Goal: Submit feedback/report problem

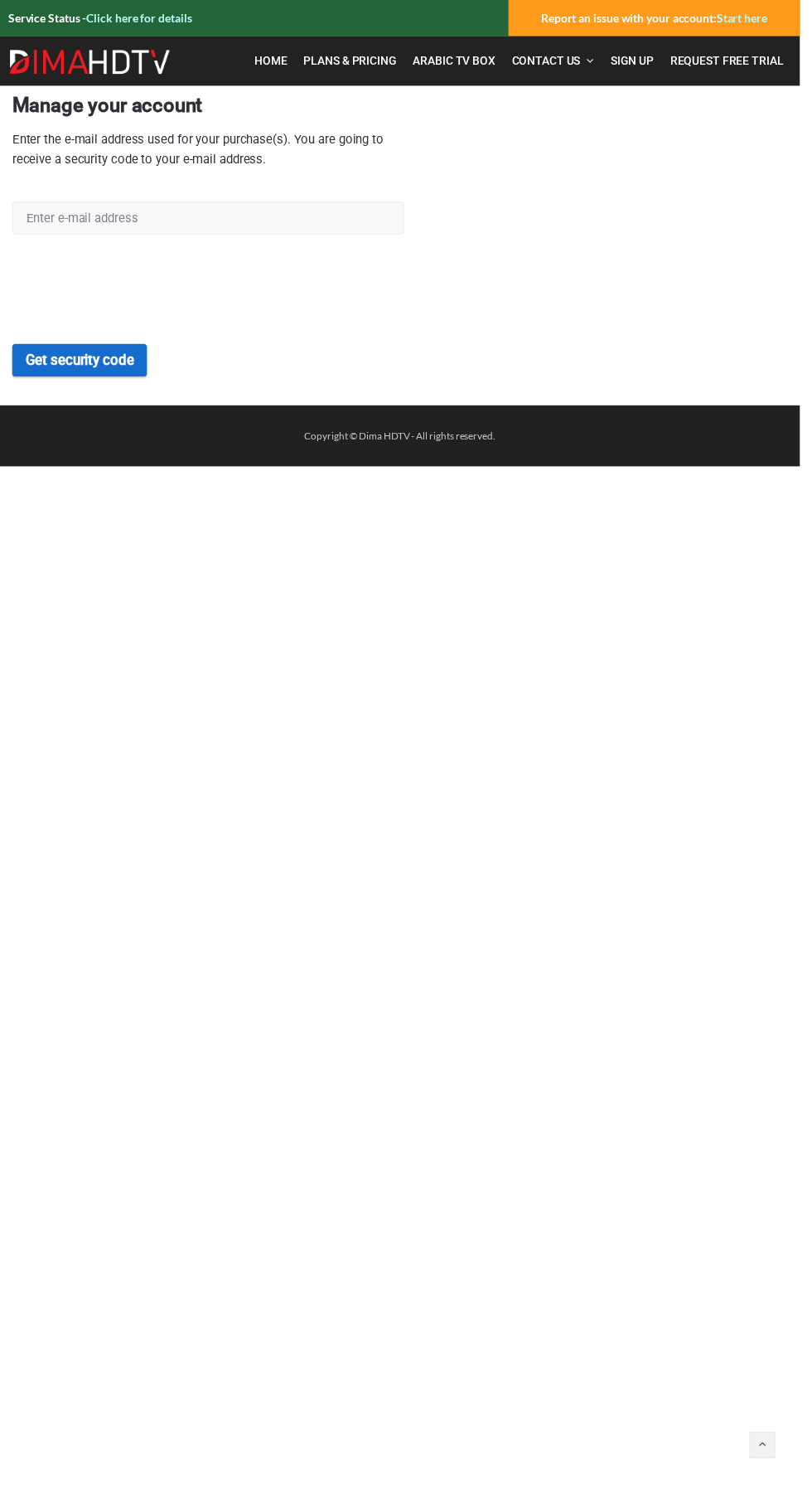
click at [0, 0] on img at bounding box center [0, 0] width 0 height 0
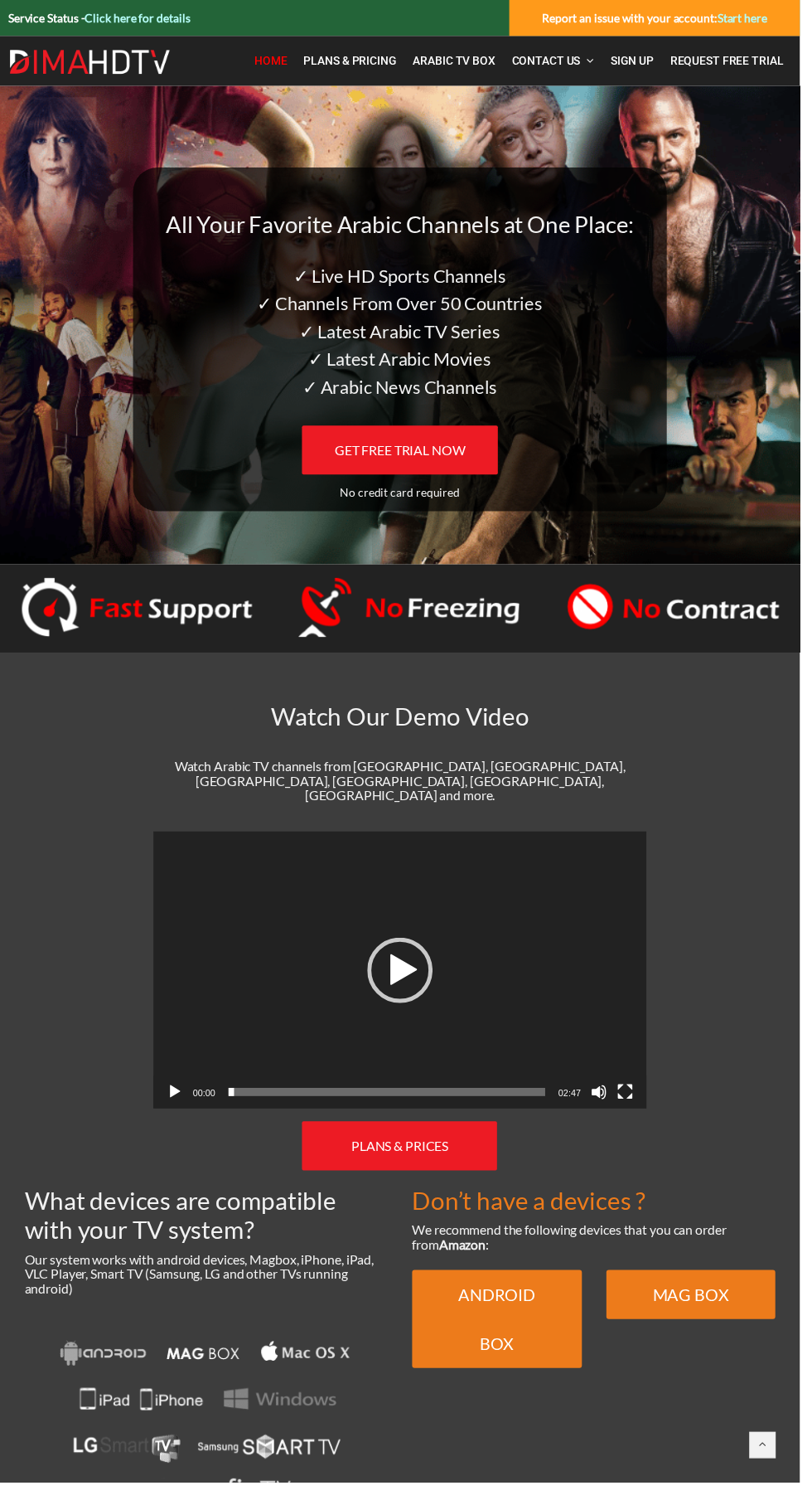
click at [165, 18] on link "Click here for details" at bounding box center [139, 18] width 107 height 14
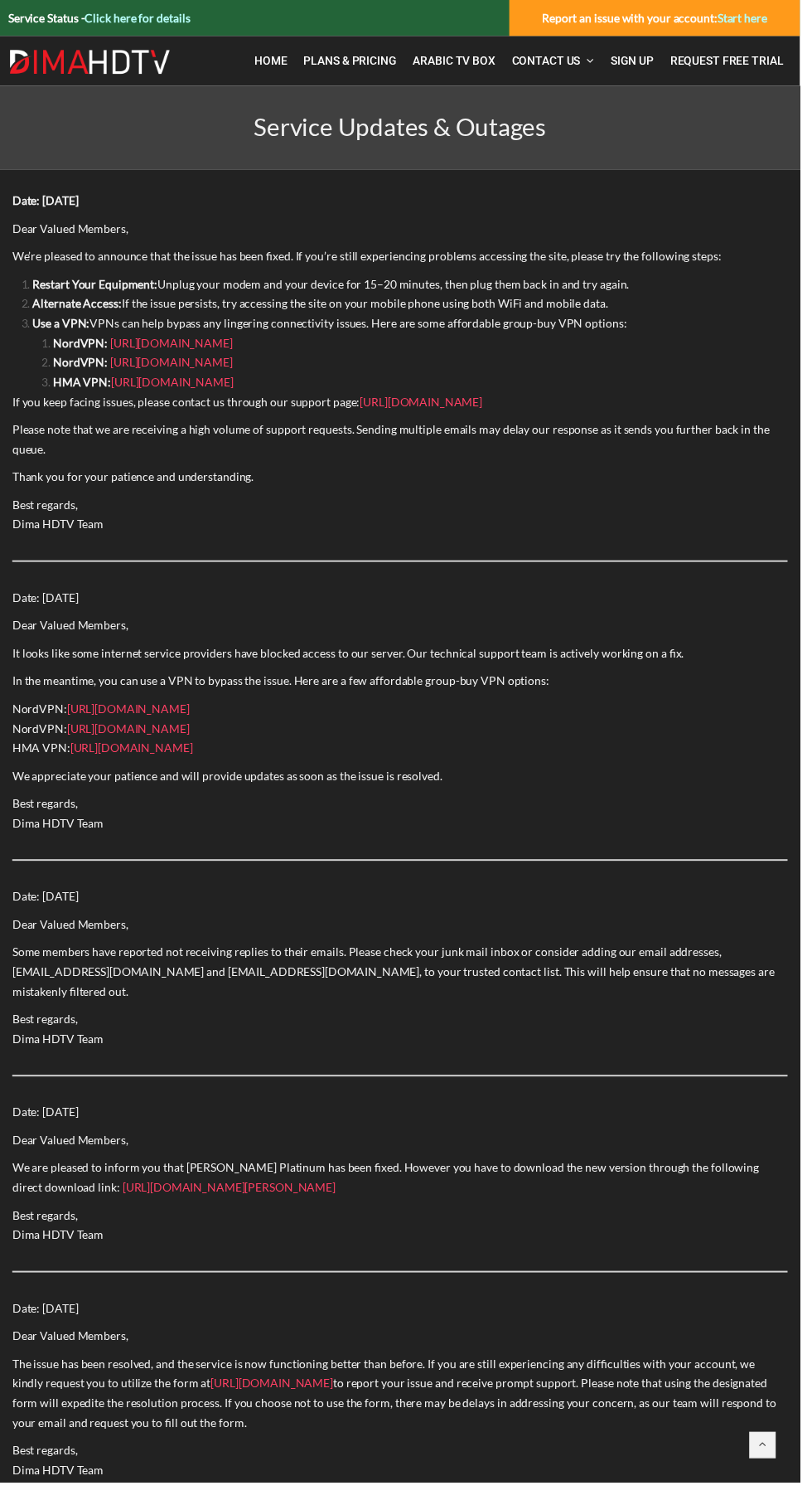
click at [658, 45] on link "Sign Up" at bounding box center [642, 62] width 61 height 34
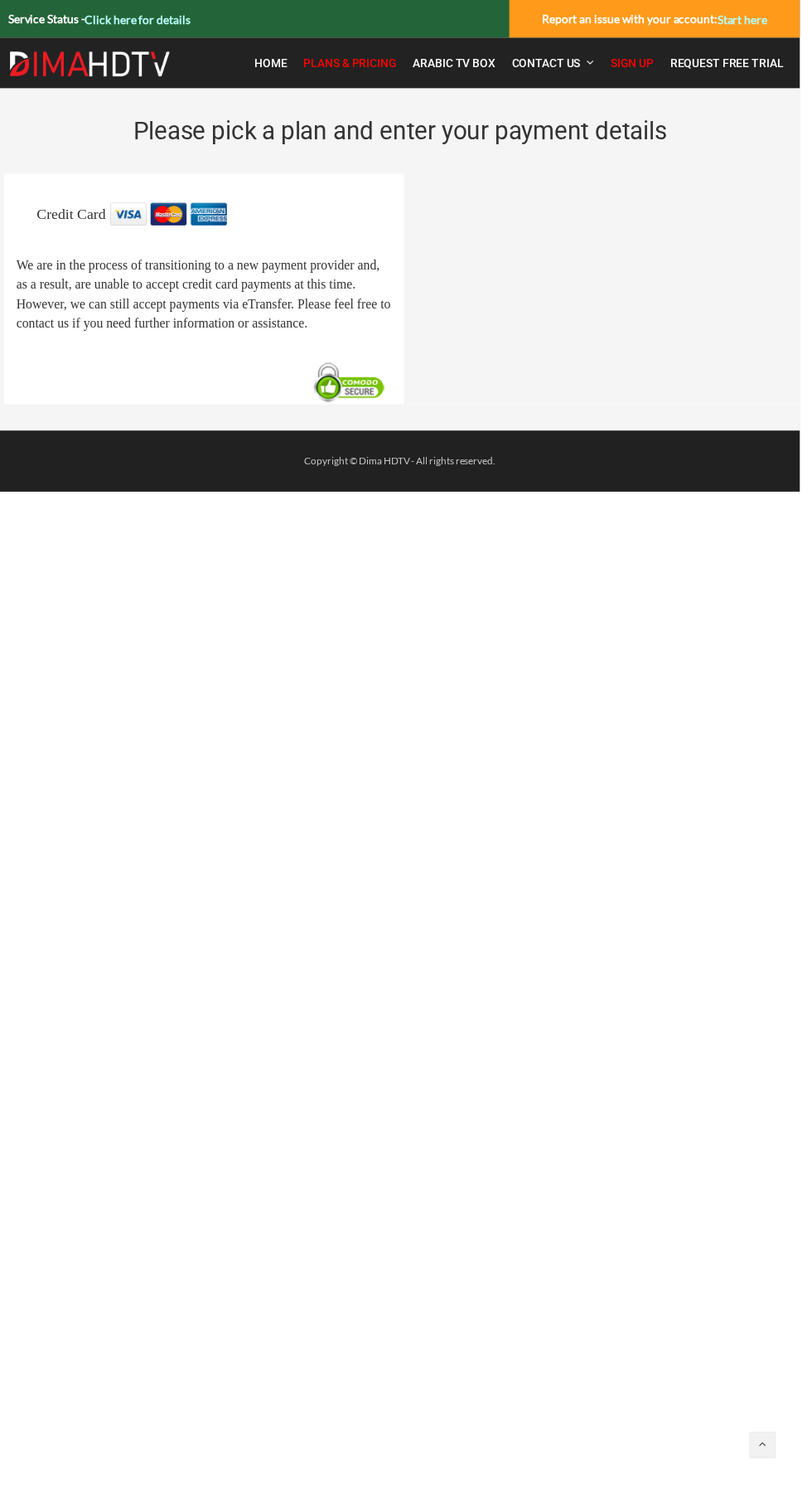
click at [664, 19] on strong "Report an issue with your account: Start here" at bounding box center [664, 19] width 229 height 14
click at [758, 20] on link "Start here" at bounding box center [754, 19] width 51 height 14
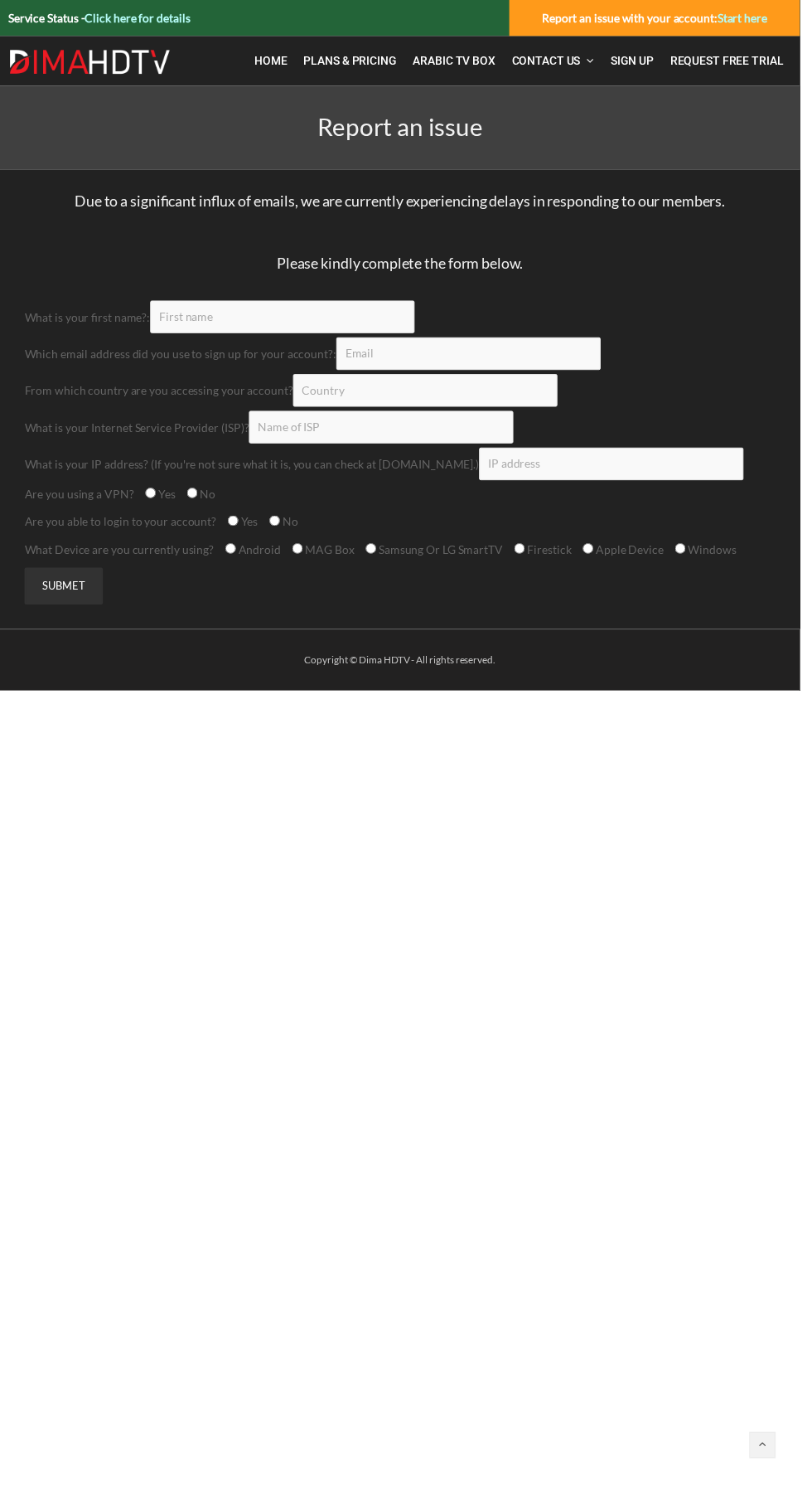
click at [309, 316] on input "Contact form" at bounding box center [287, 321] width 268 height 33
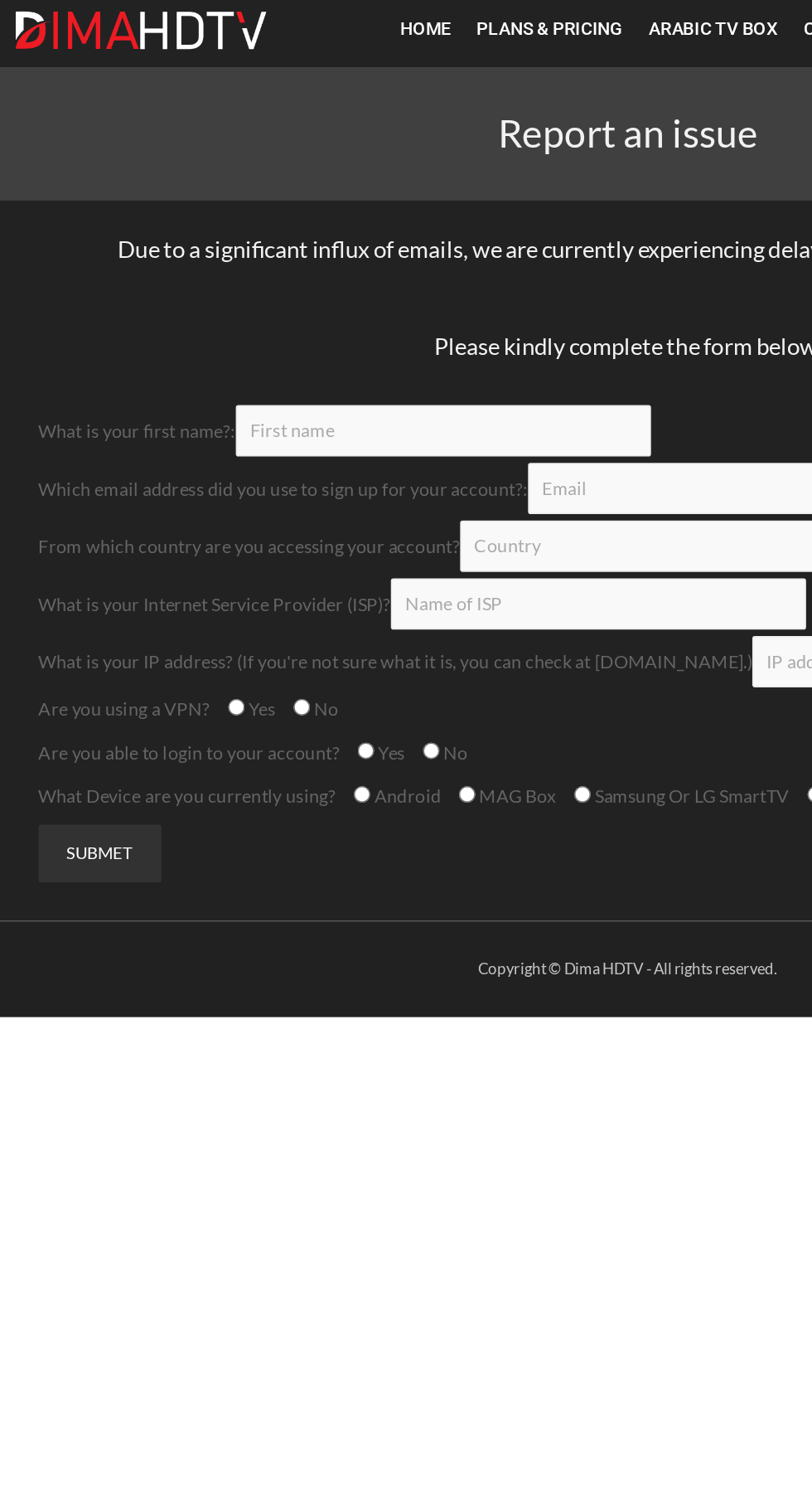
type input "Salim"
type input "chakujitsu@gmail.com"
type input "Canada"
click at [406, 433] on input "Contact form" at bounding box center [387, 433] width 268 height 33
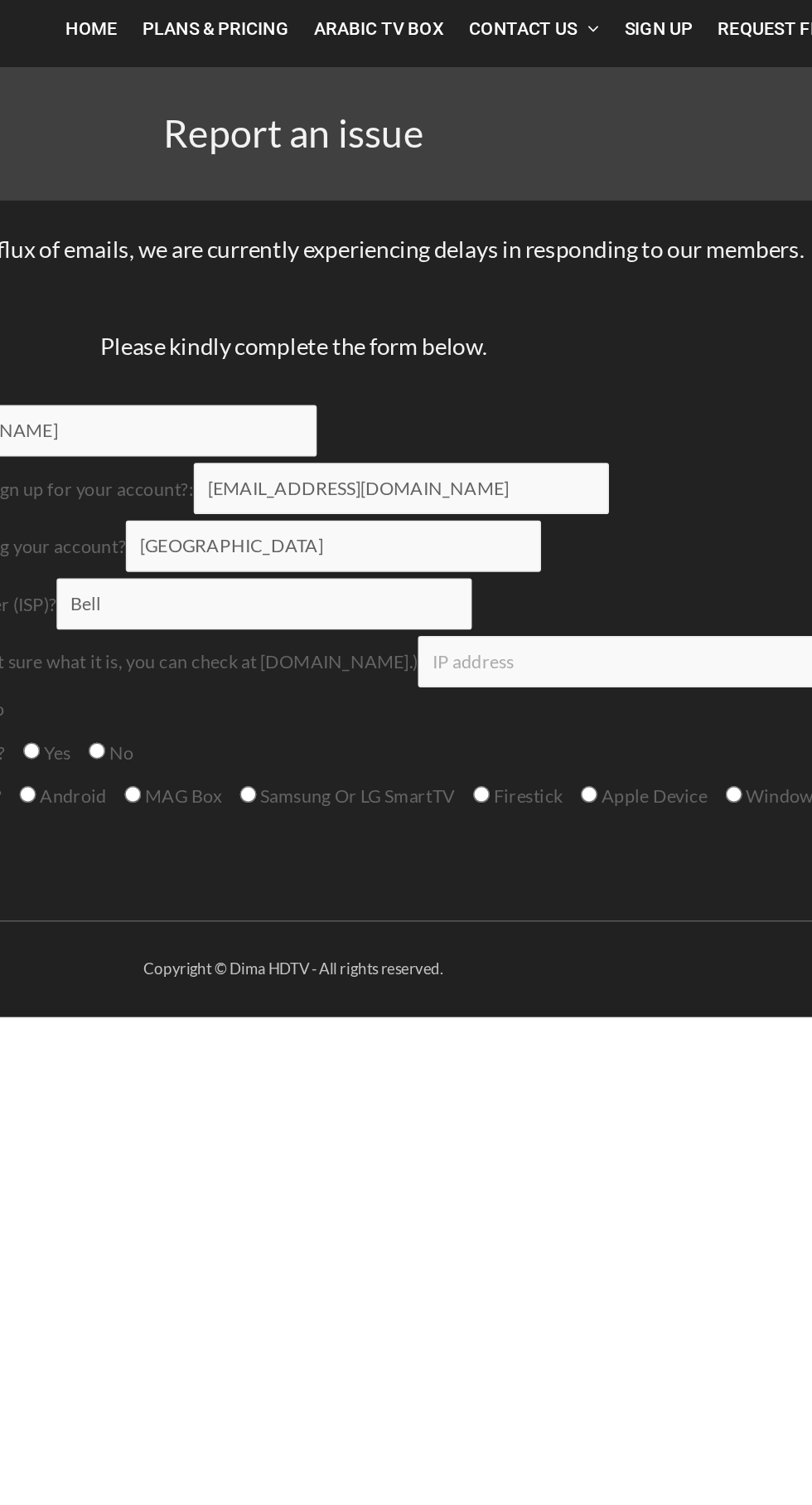
type input "Bell"
paste input "184.145.151.238"
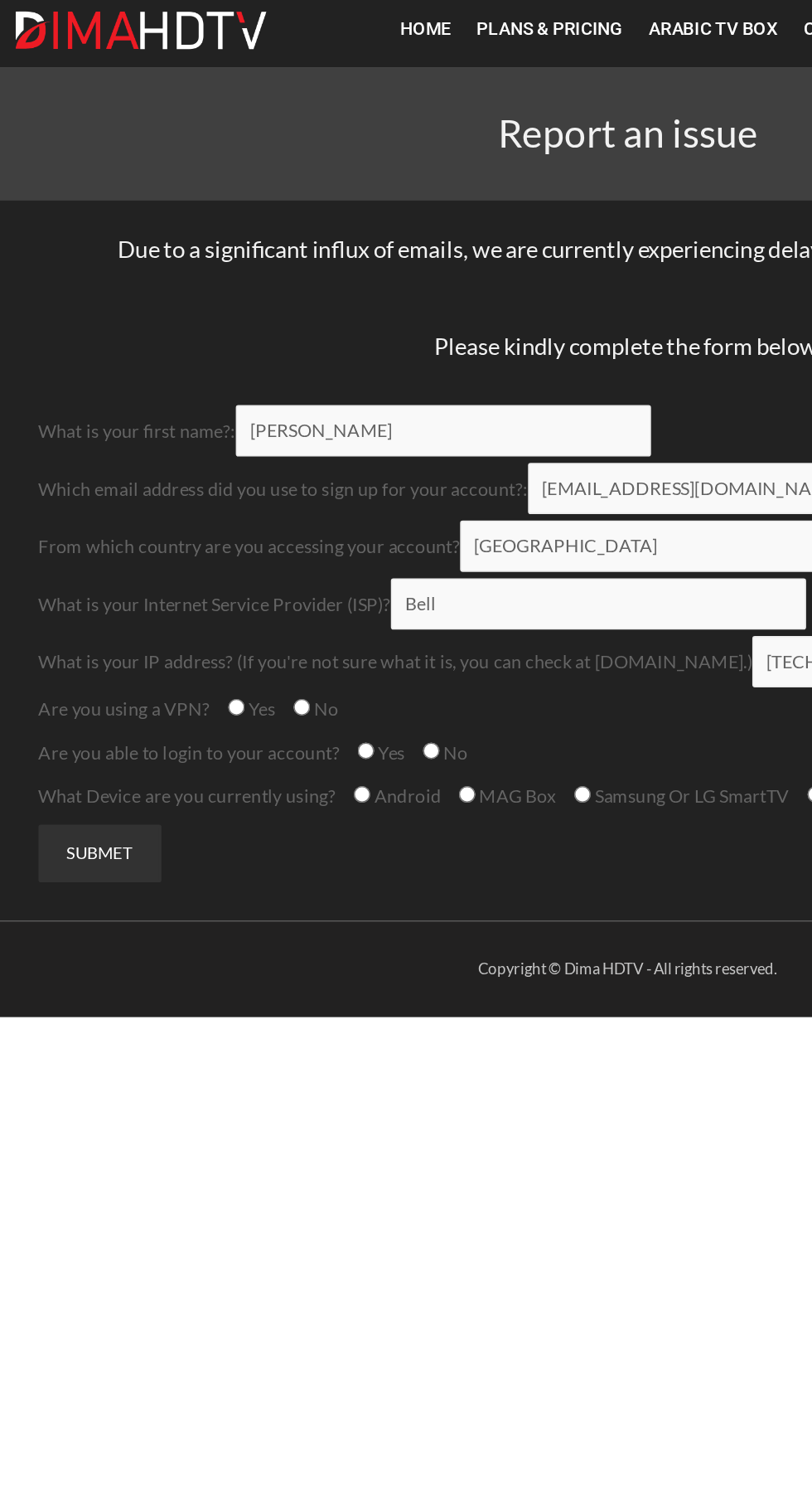
type input "184.145.151.238"
click at [153, 501] on input "Yes" at bounding box center [153, 500] width 11 height 11
radio input "true"
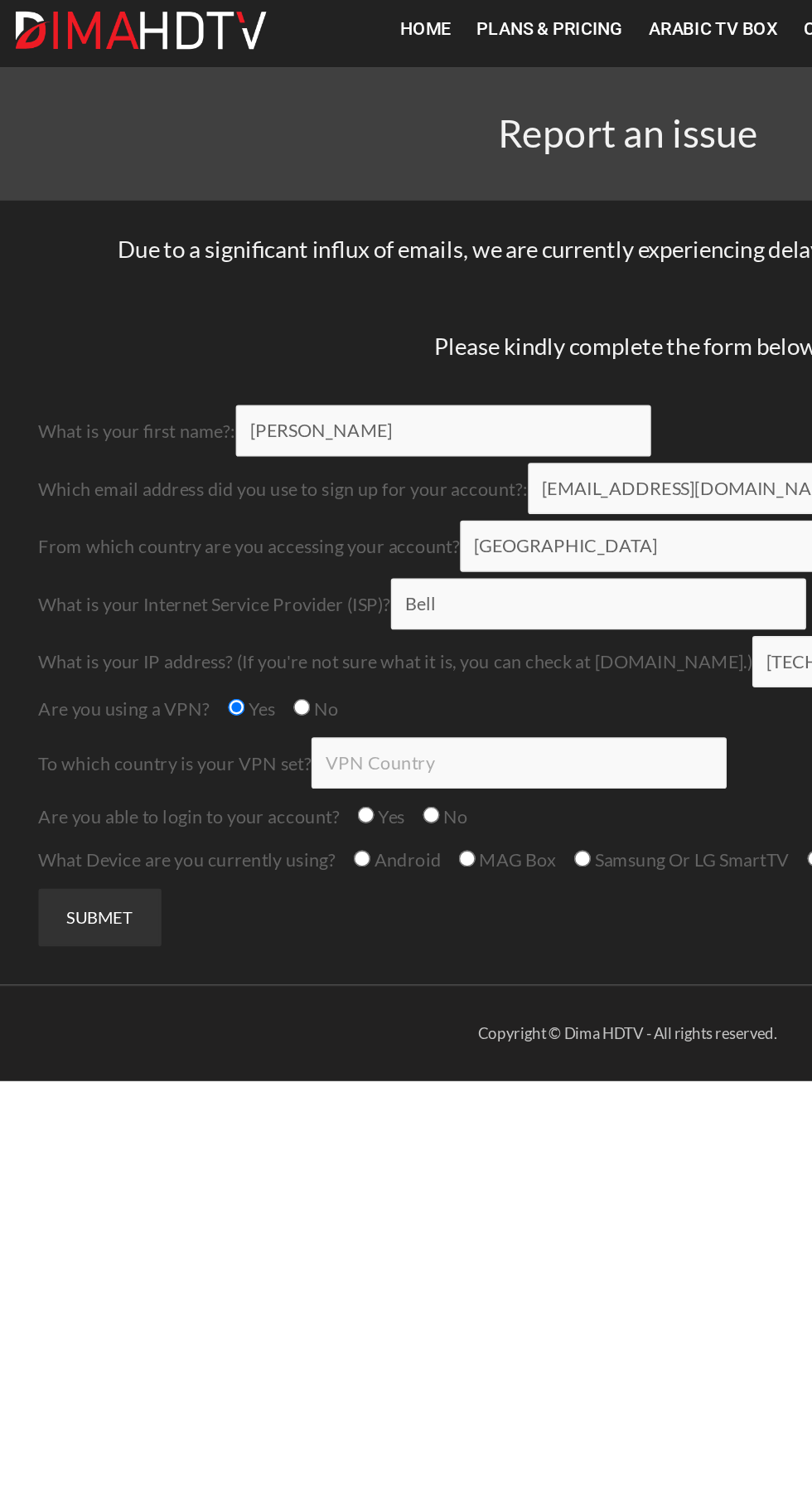
click at [325, 534] on input "Contact form" at bounding box center [336, 536] width 268 height 33
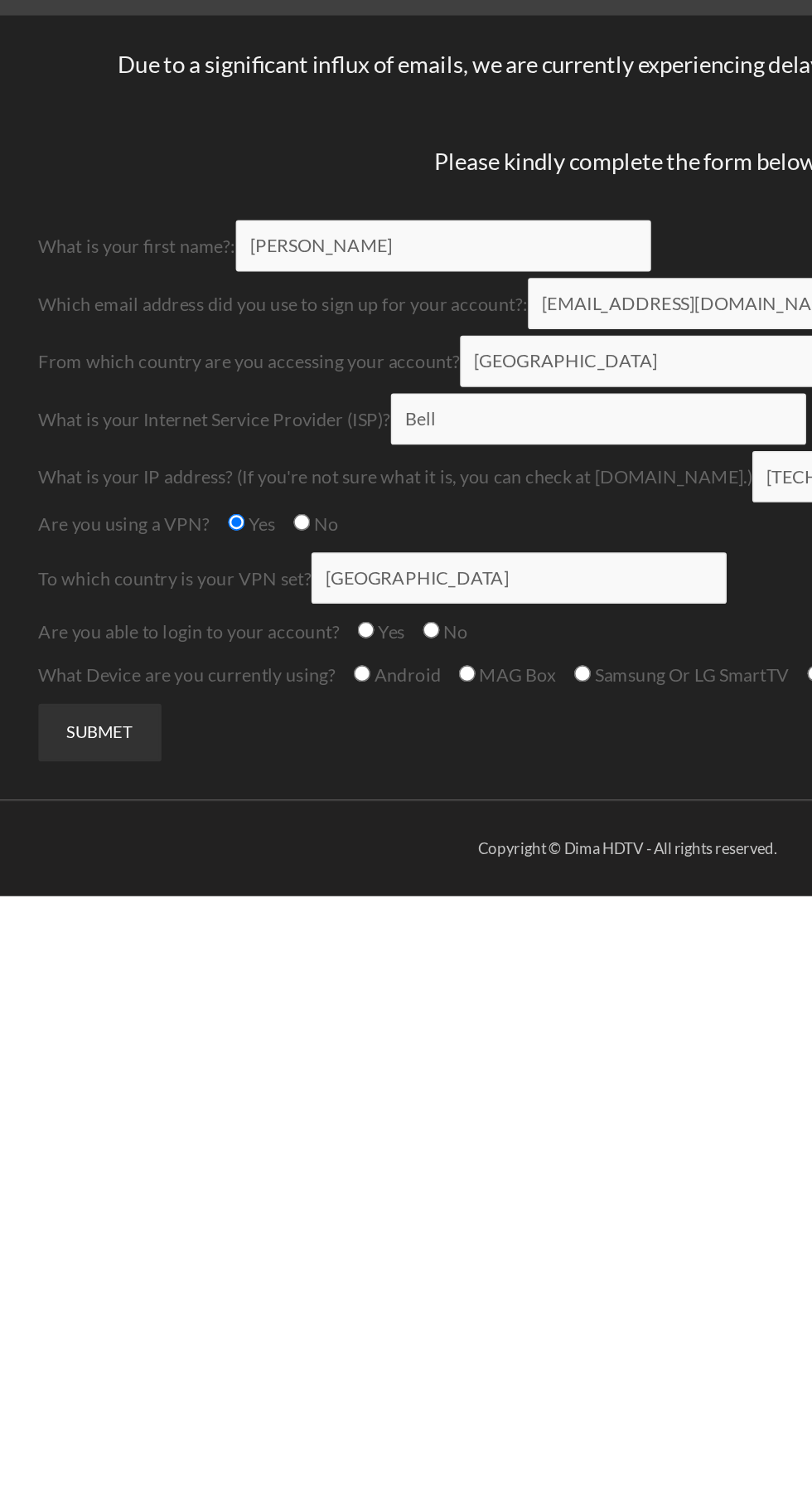
type input "Canada"
click at [233, 572] on input "Yes" at bounding box center [236, 569] width 11 height 11
radio input "true"
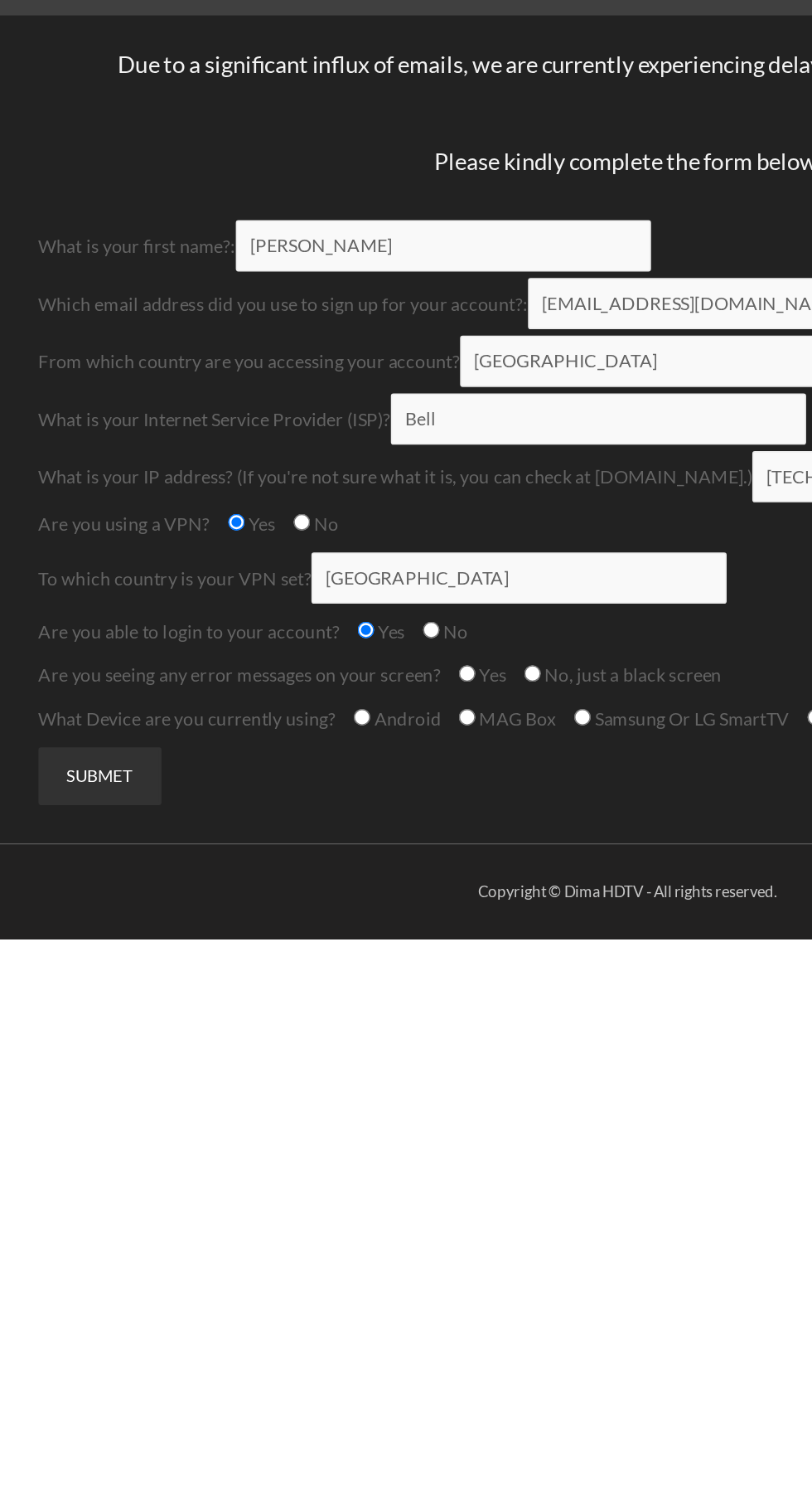
click at [347, 596] on input "No, just a black screen" at bounding box center [344, 598] width 11 height 11
radio input "true"
click at [234, 624] on input "Android" at bounding box center [234, 626] width 11 height 11
radio input "true"
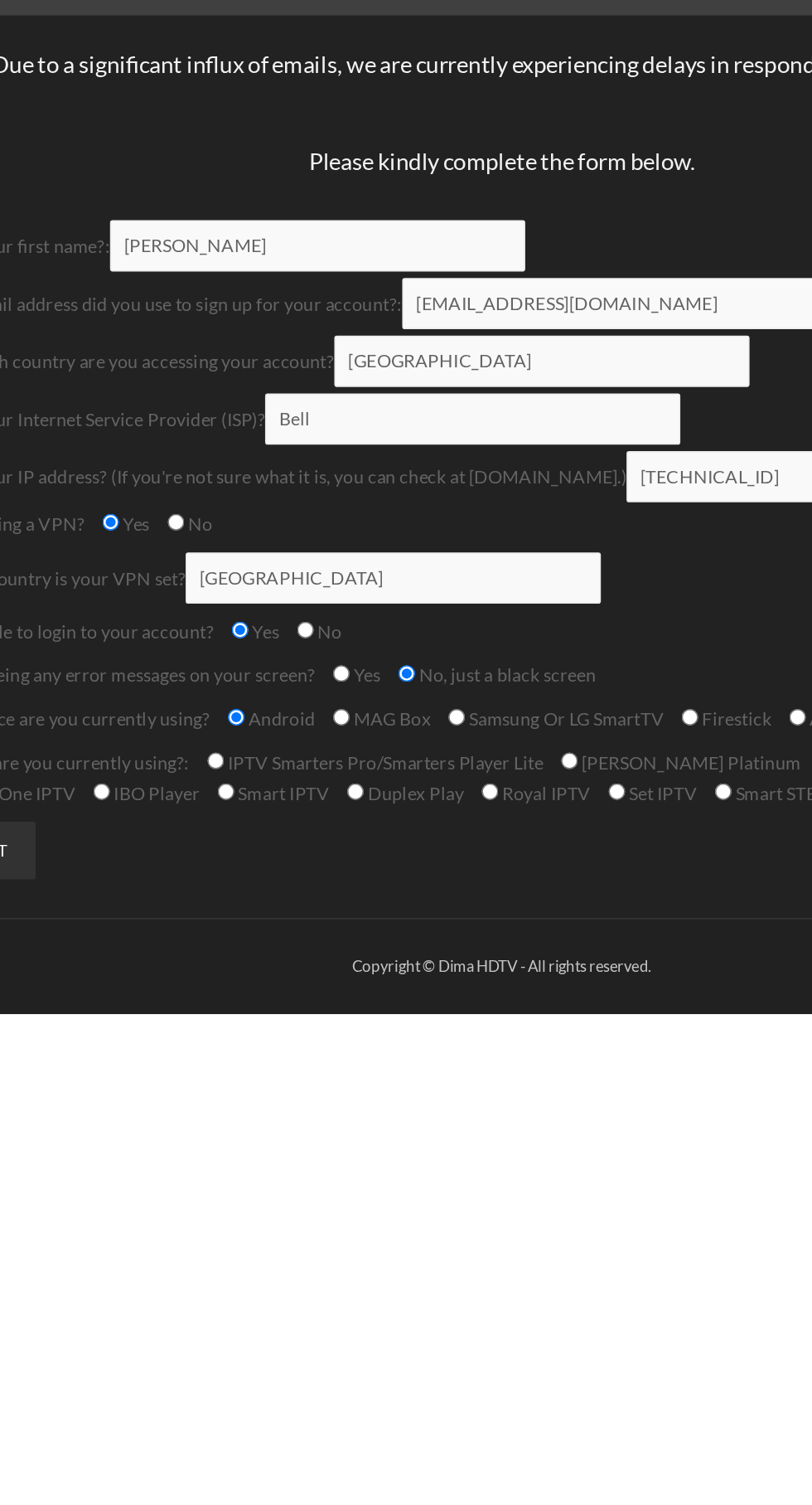
click at [610, 656] on input "Flix IPTV" at bounding box center [616, 655] width 11 height 11
radio input "true"
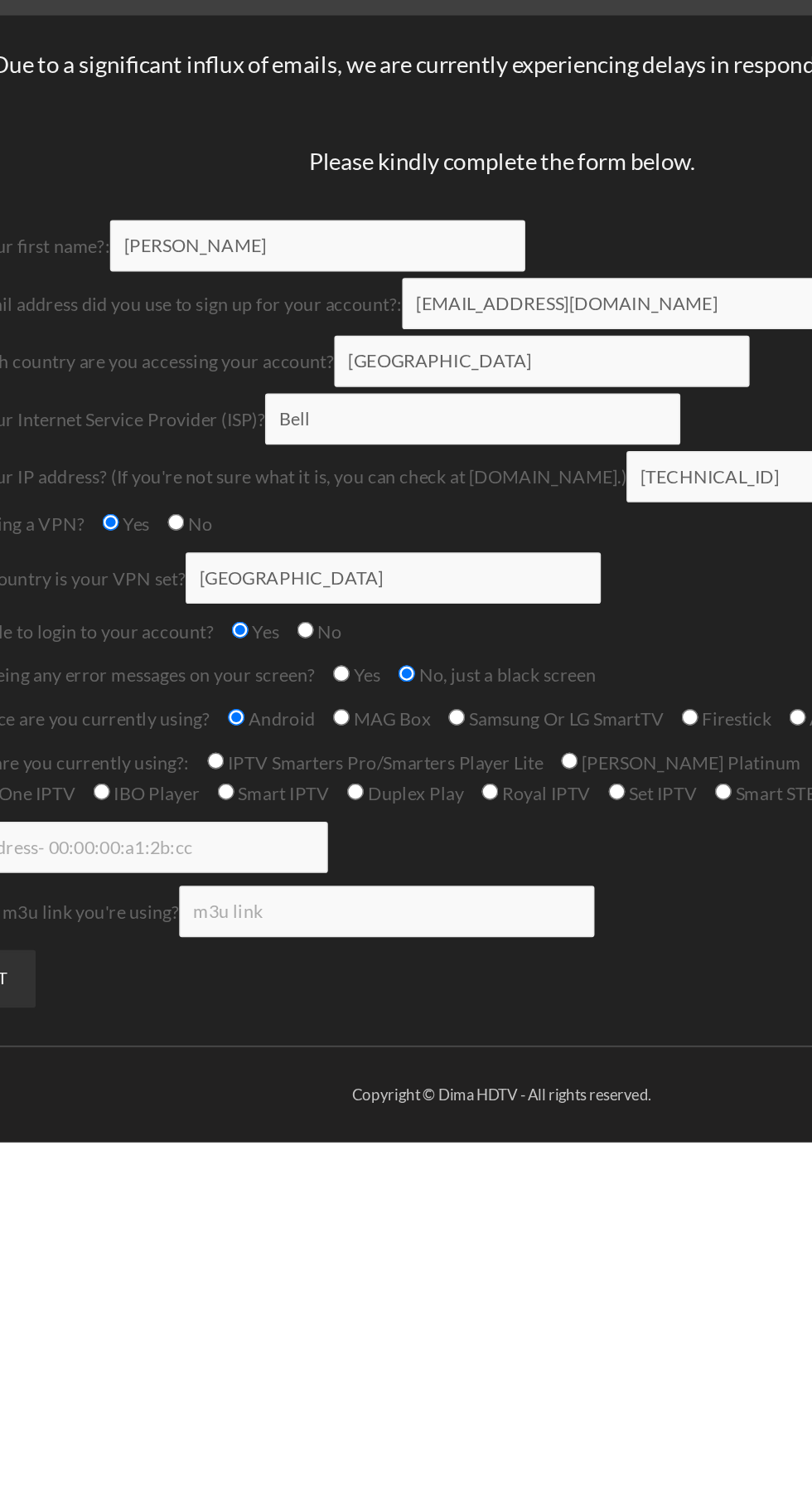
click at [621, 677] on input "Other" at bounding box center [626, 674] width 11 height 11
radio input "true"
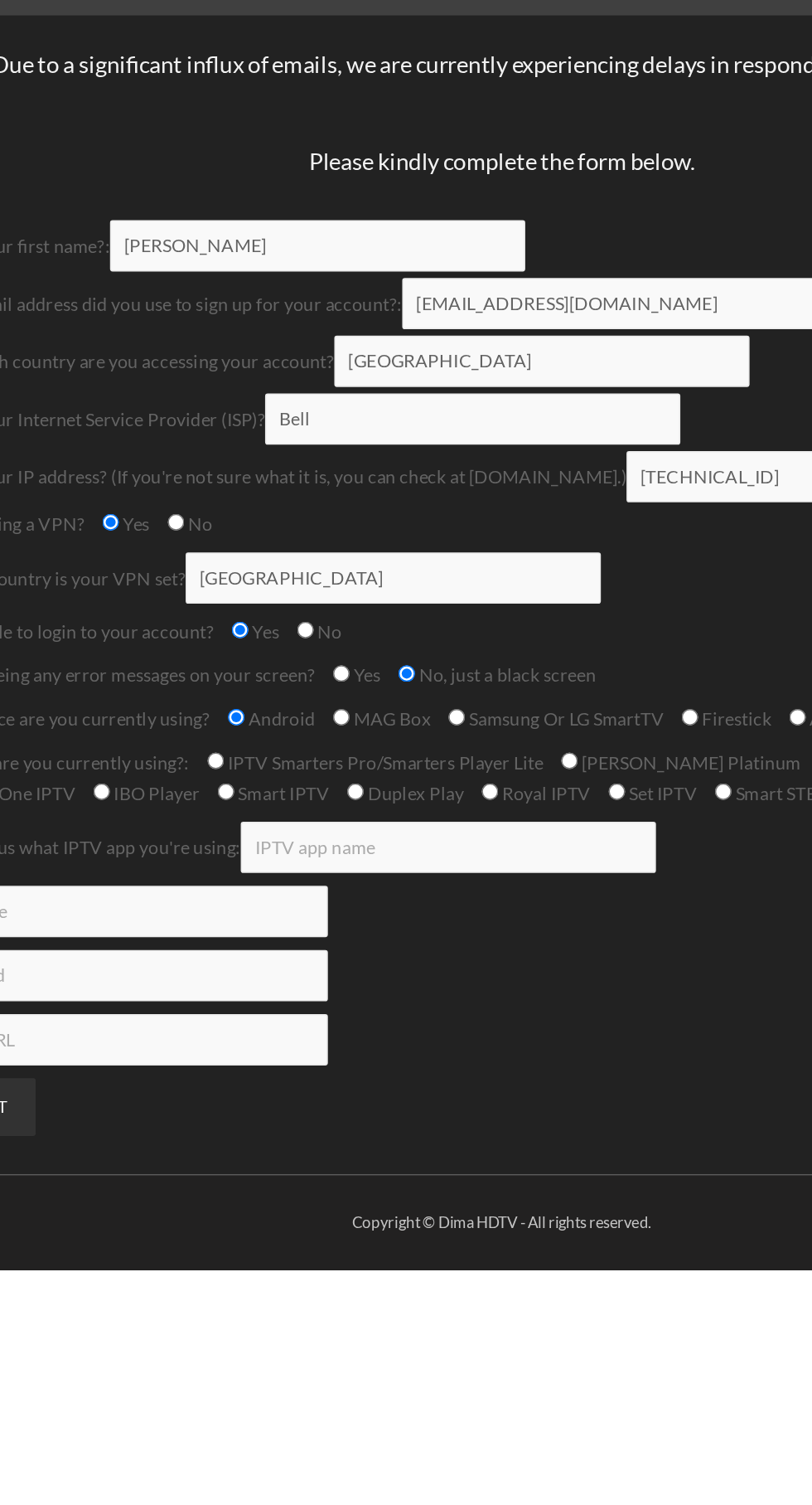
click at [397, 715] on input "Contact form" at bounding box center [371, 710] width 268 height 33
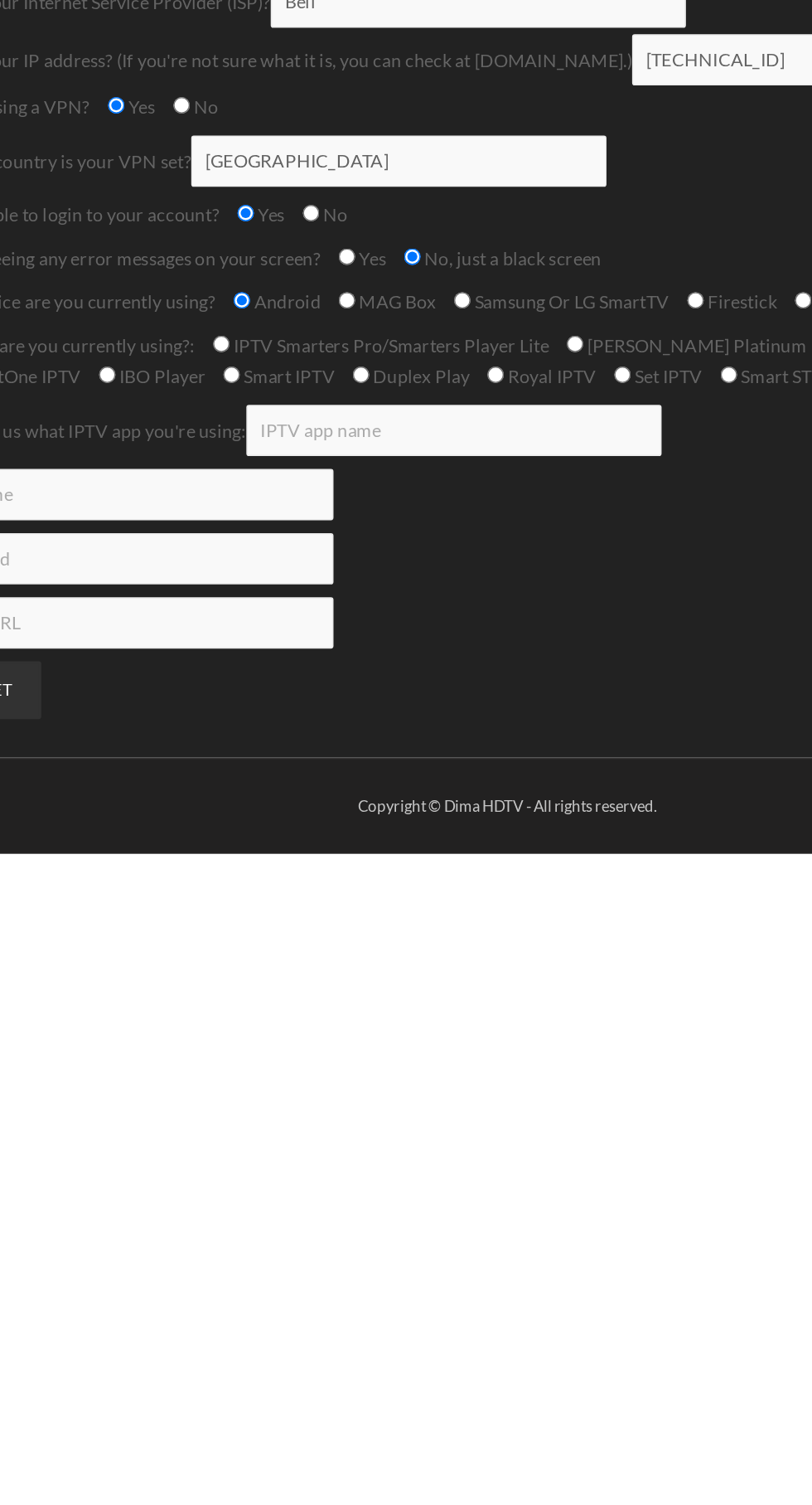
type input "Tivimate"
click at [271, 755] on input "Contact form" at bounding box center [159, 752] width 268 height 33
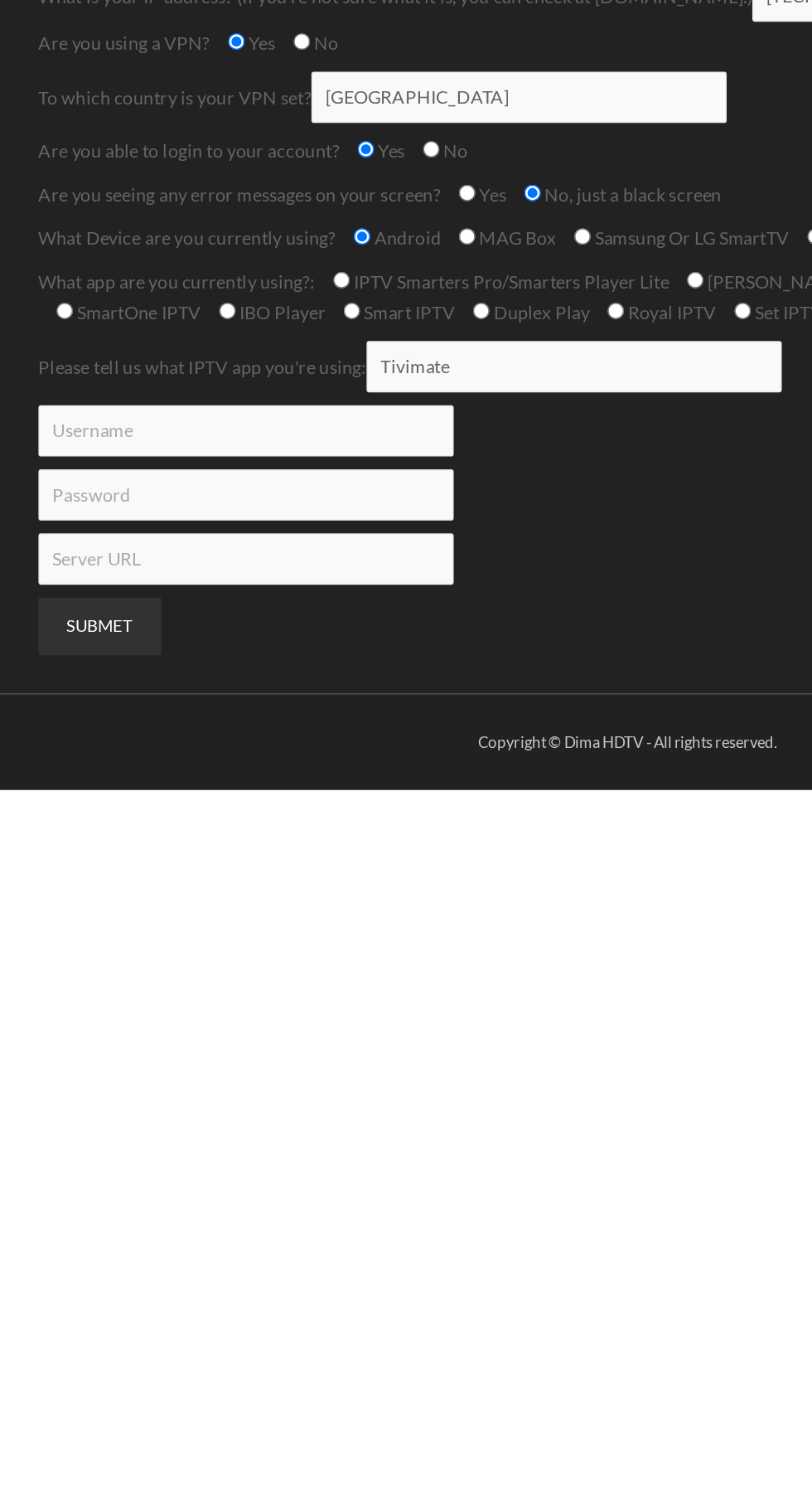
type input "5647833FC004"
click at [242, 794] on input "Contact form" at bounding box center [159, 793] width 268 height 33
type input "BB2640023443"
click at [212, 838] on input "Contact form" at bounding box center [159, 834] width 268 height 33
click at [34, 838] on input "For-smart.com" at bounding box center [159, 834] width 268 height 33
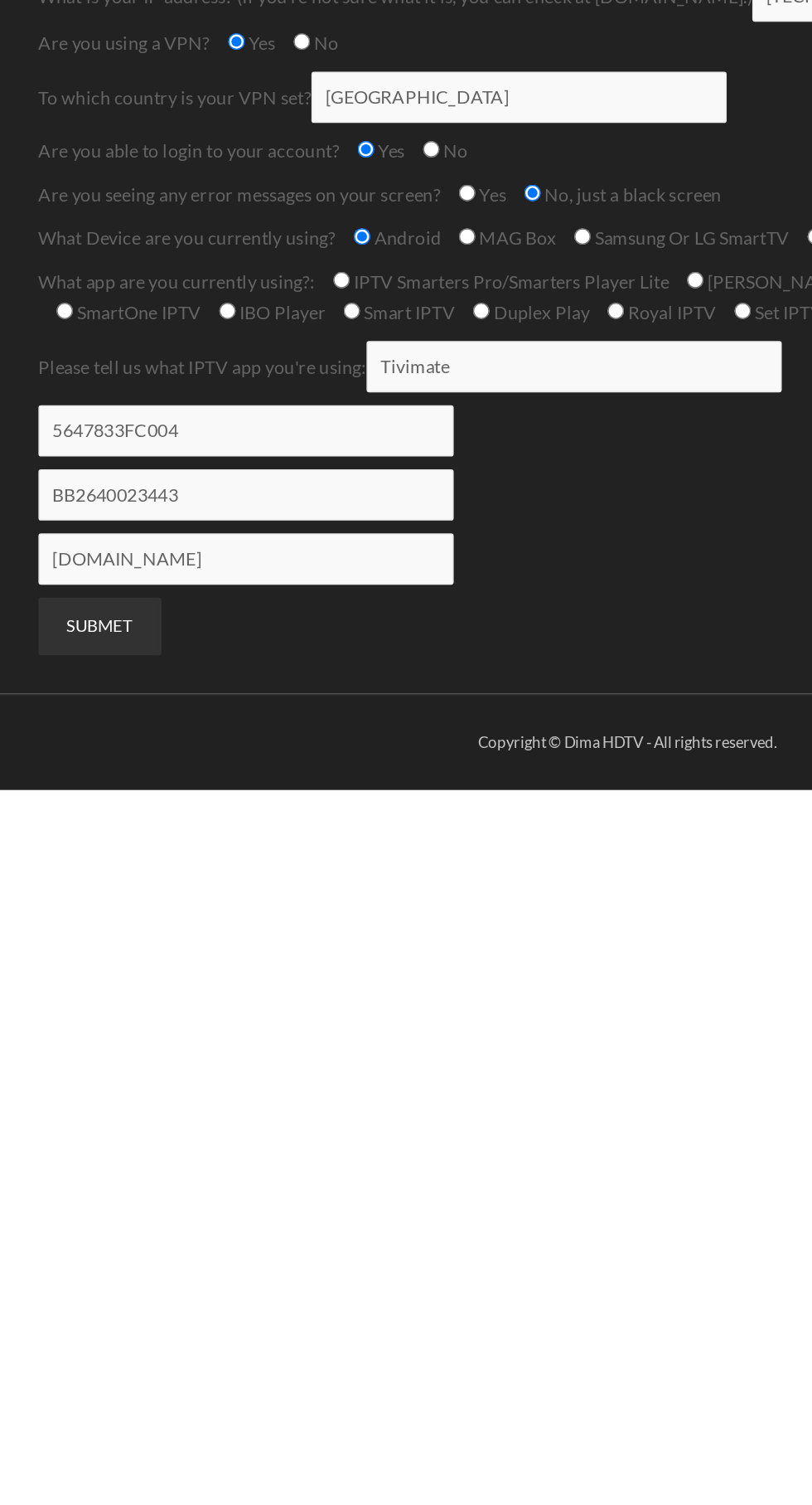
click at [196, 836] on input "for-smart.com" at bounding box center [159, 834] width 268 height 33
type input "f"
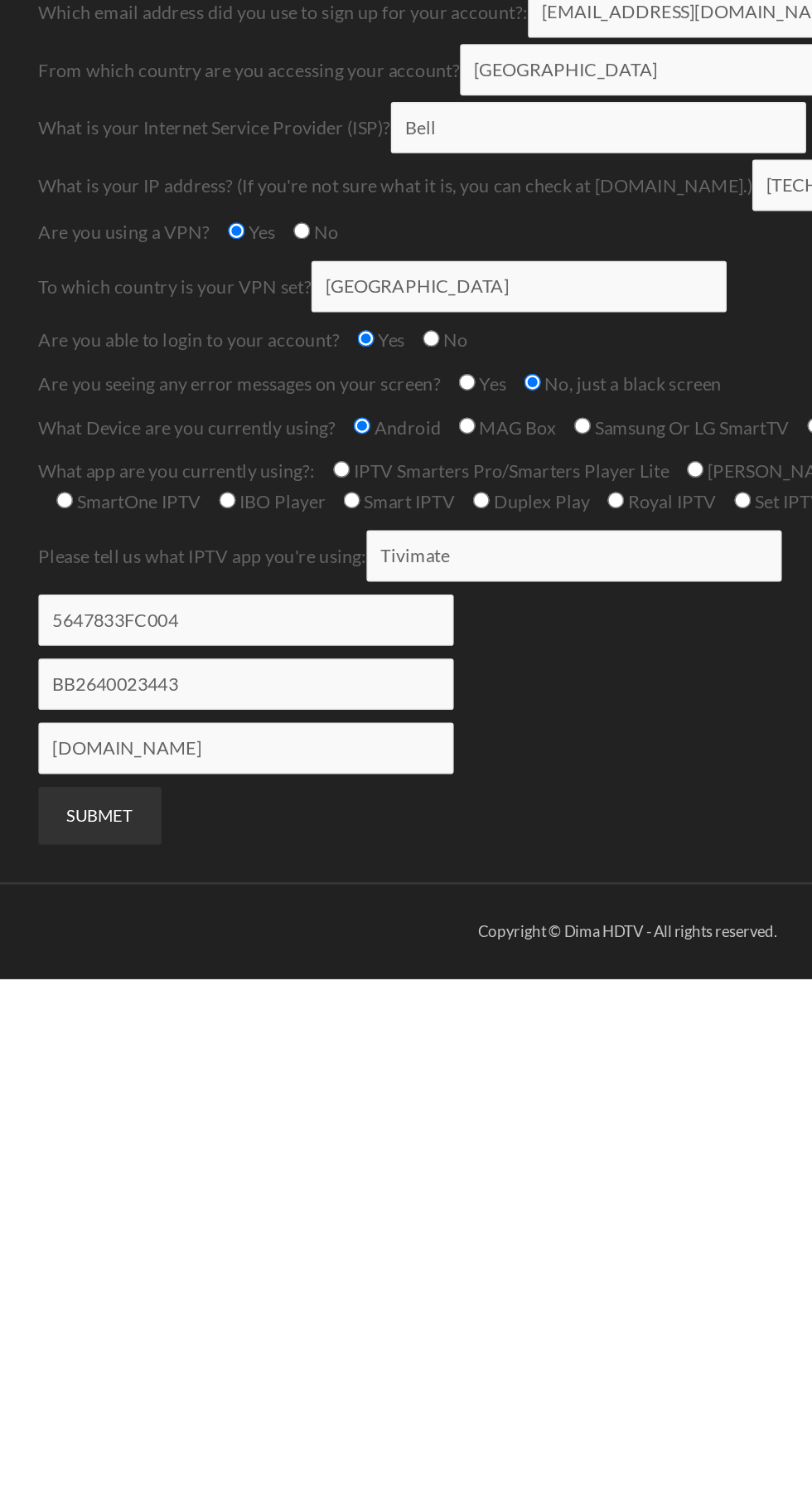
type input "Teck-tv.com"
click at [303, 600] on input "Yes" at bounding box center [302, 598] width 11 height 11
radio input "true"
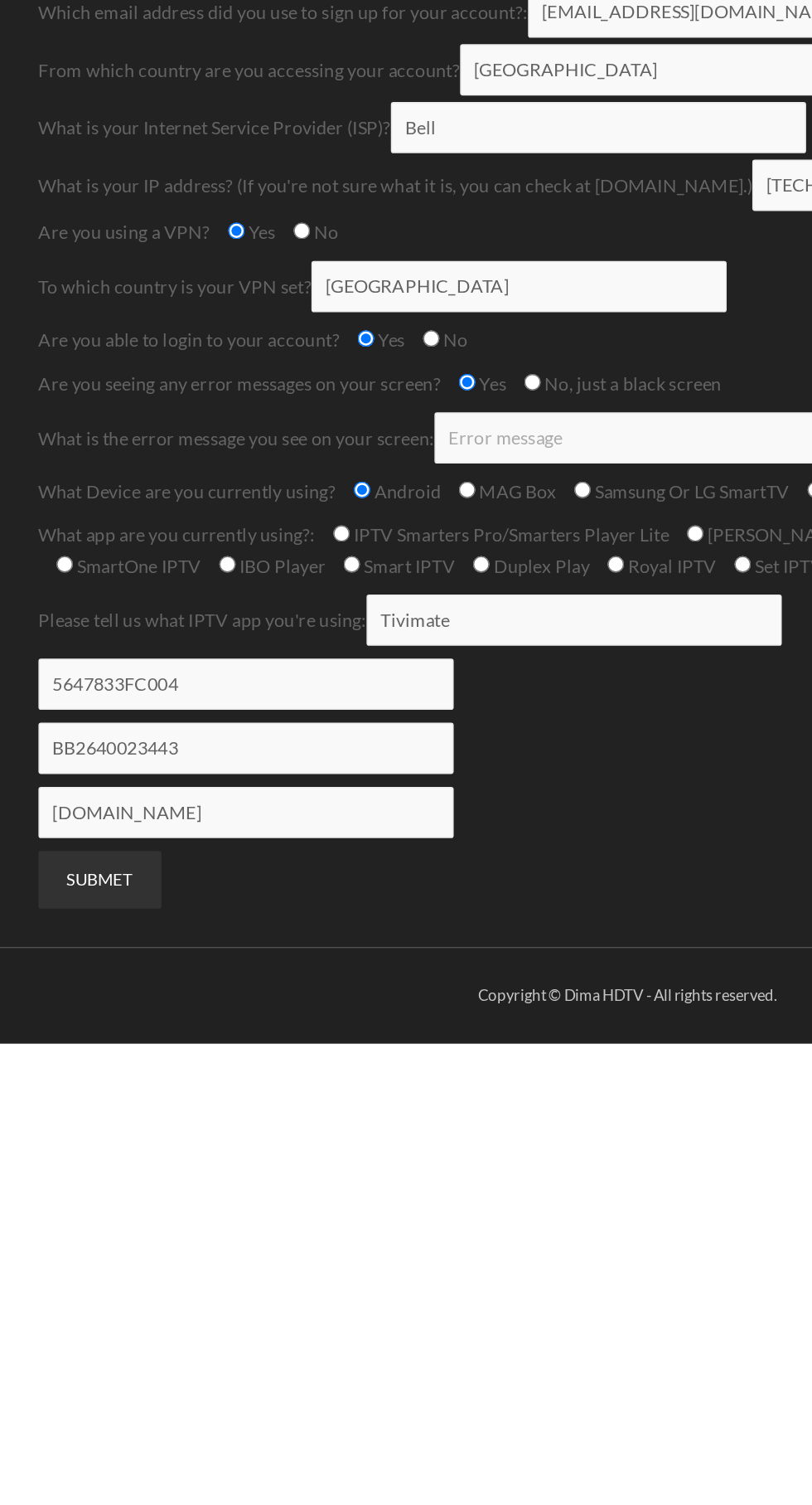
click at [391, 635] on input "Contact form" at bounding box center [415, 634] width 268 height 33
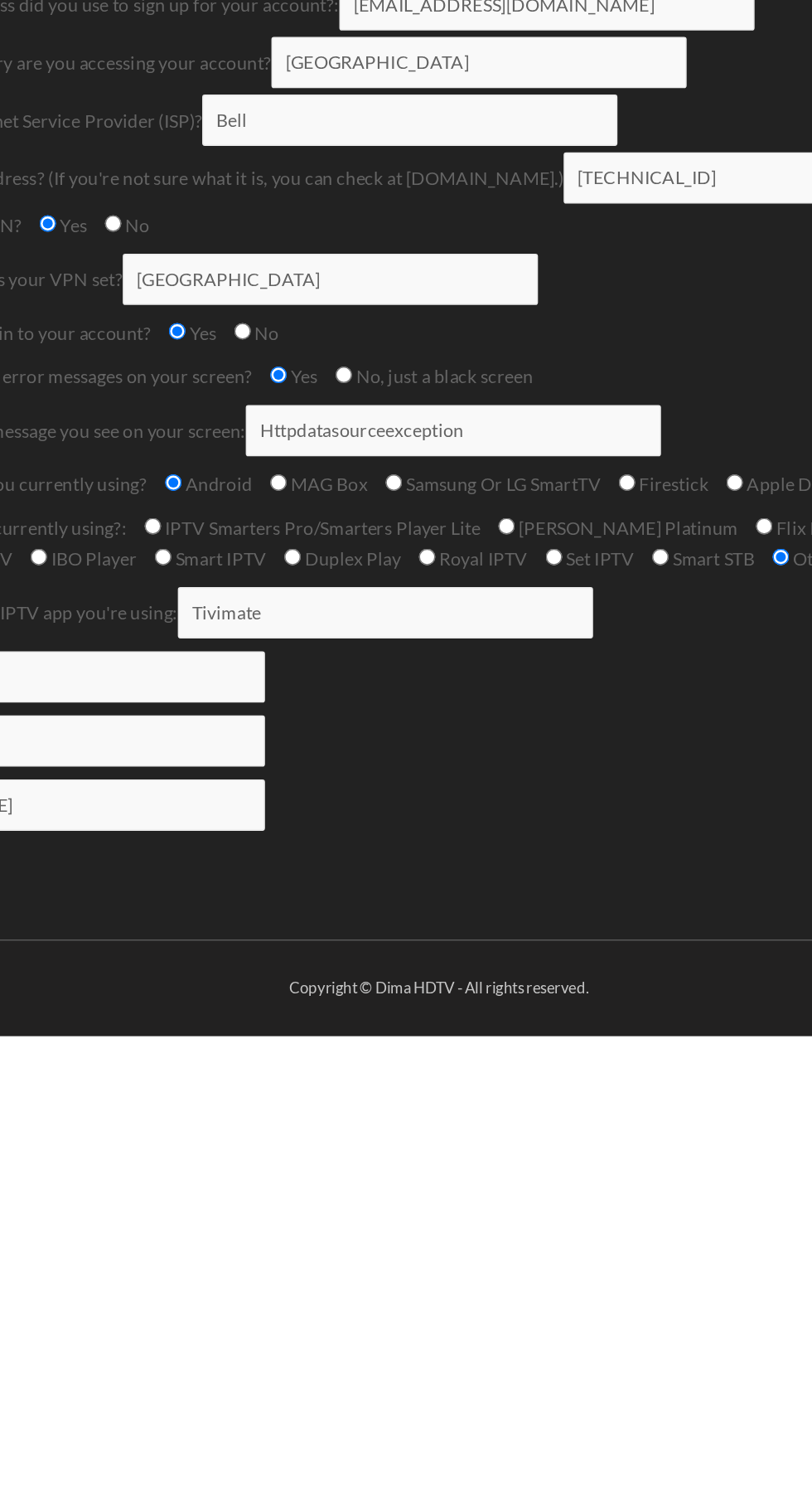
click at [491, 635] on input "Httpdatasourceexception" at bounding box center [415, 634] width 268 height 33
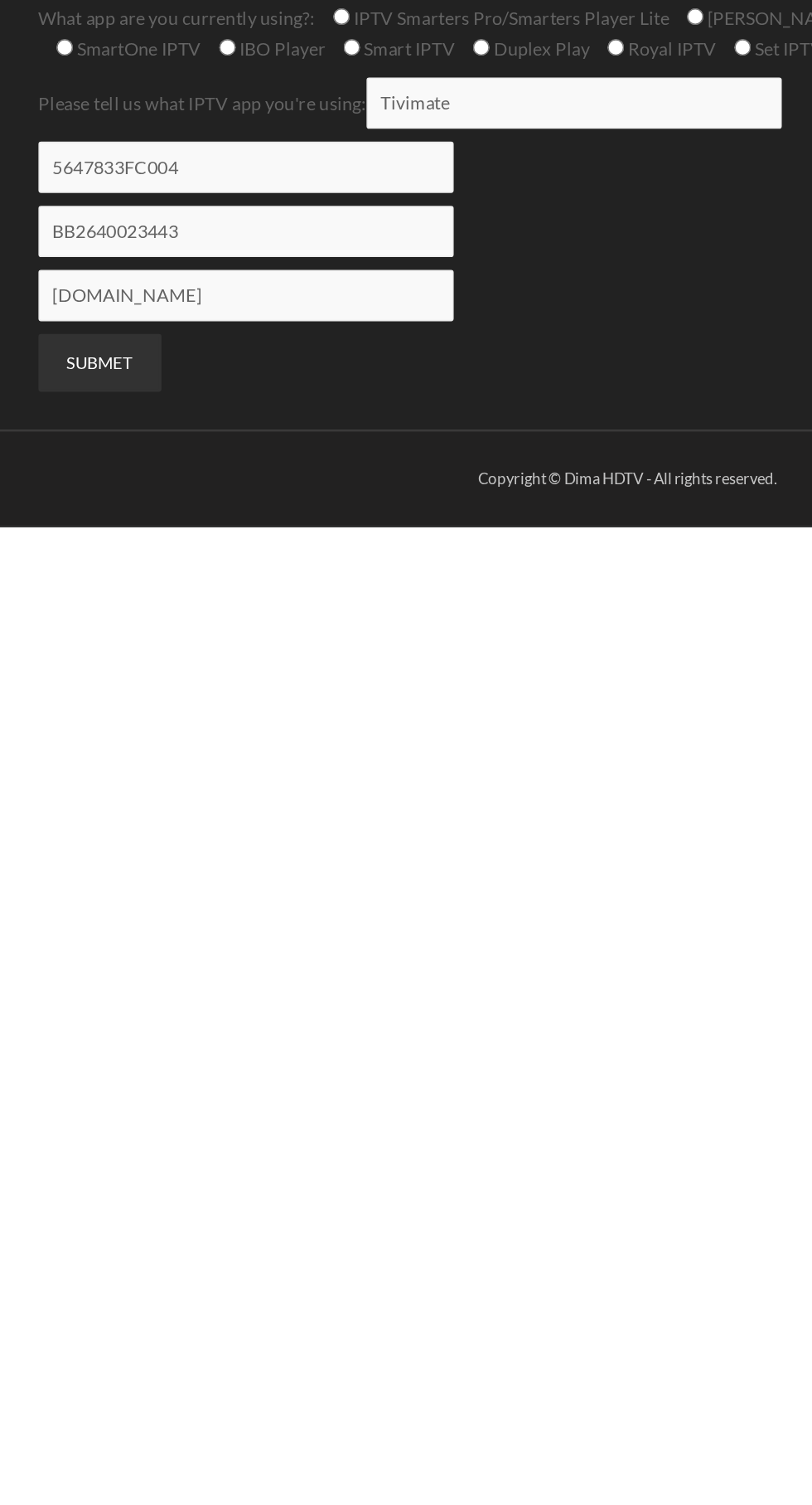
type input "Httpdatasourceexception, updating Playlist successful but no more channels list…"
click at [74, 925] on input "SUBMET" at bounding box center [64, 920] width 79 height 37
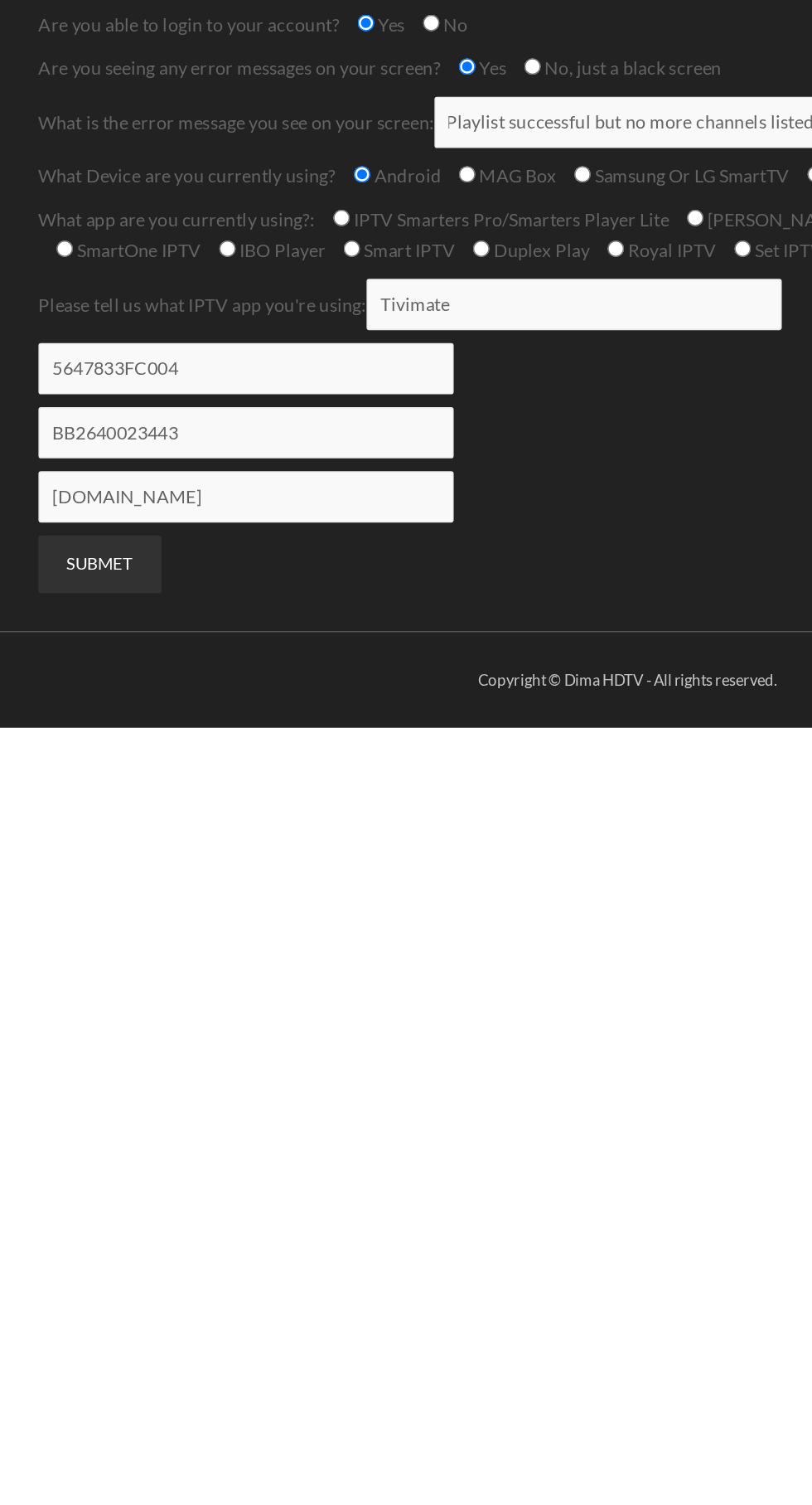
scroll to position [0, 0]
